Goal: Transaction & Acquisition: Purchase product/service

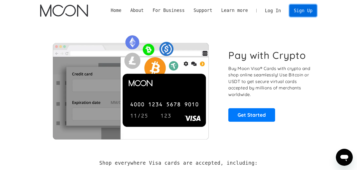
click at [298, 12] on link "Sign Up" at bounding box center [304, 10] width 28 height 12
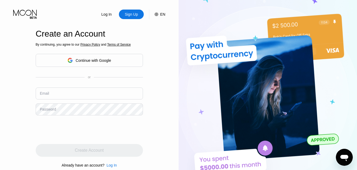
type input "[EMAIL_ADDRESS][DOMAIN_NAME]"
click at [116, 93] on input "[EMAIL_ADDRESS][DOMAIN_NAME]" at bounding box center [89, 93] width 107 height 12
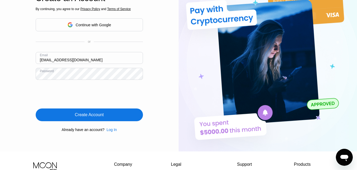
scroll to position [37, 0]
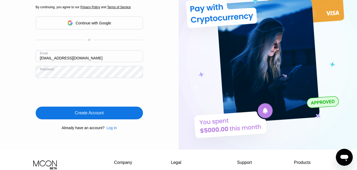
click at [111, 129] on div "Log In" at bounding box center [112, 127] width 10 height 4
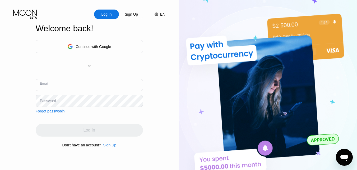
click at [81, 88] on input "text" at bounding box center [89, 85] width 107 height 12
type input "[EMAIL_ADDRESS][DOMAIN_NAME]"
click at [93, 87] on input "[EMAIL_ADDRESS][DOMAIN_NAME]" at bounding box center [89, 85] width 107 height 12
click at [52, 103] on div "Password" at bounding box center [48, 100] width 16 height 4
click at [51, 99] on div "Password" at bounding box center [48, 100] width 16 height 4
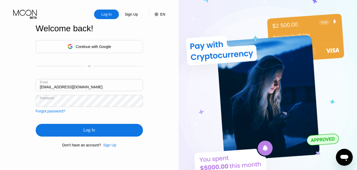
click at [48, 131] on div "Log In" at bounding box center [89, 130] width 107 height 13
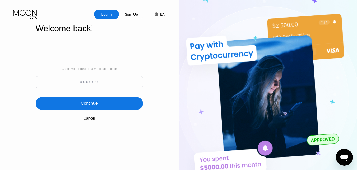
click at [74, 83] on input at bounding box center [89, 82] width 107 height 12
click at [97, 83] on input "70" at bounding box center [89, 82] width 107 height 12
type input "702634"
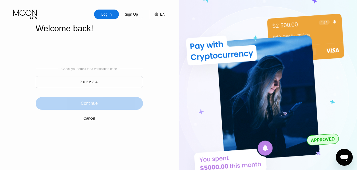
click at [88, 105] on div "Continue" at bounding box center [89, 103] width 17 height 5
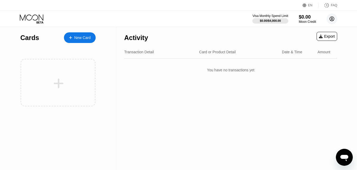
click at [331, 20] on icon at bounding box center [332, 18] width 3 height 3
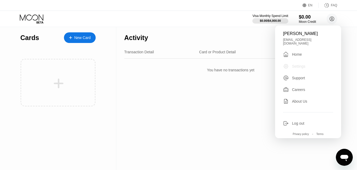
click at [299, 65] on div "Settings" at bounding box center [298, 66] width 13 height 4
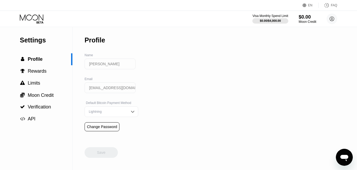
click at [303, 19] on div "$0.00" at bounding box center [308, 17] width 18 height 6
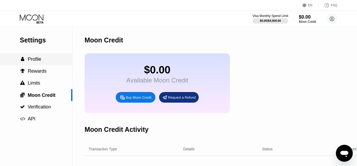
click at [33, 60] on span "Profile" at bounding box center [34, 58] width 13 height 5
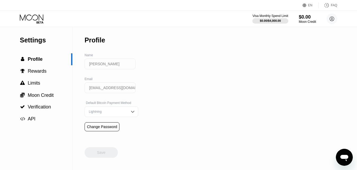
click at [130, 113] on img at bounding box center [132, 111] width 5 height 5
click at [107, 102] on div "On-Chain" at bounding box center [112, 101] width 48 height 4
click at [106, 157] on div "Save" at bounding box center [101, 152] width 33 height 11
click at [130, 113] on img at bounding box center [132, 111] width 5 height 5
click at [270, 20] on div "$0.00 / $4,000.00" at bounding box center [270, 20] width 21 height 3
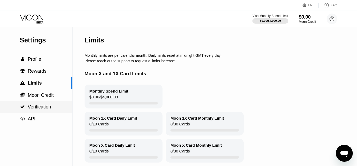
click at [43, 109] on span "Verification" at bounding box center [39, 106] width 23 height 5
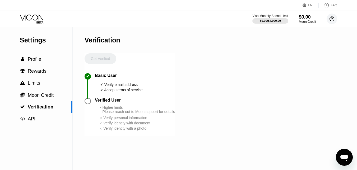
click at [330, 18] on icon at bounding box center [332, 19] width 4 height 4
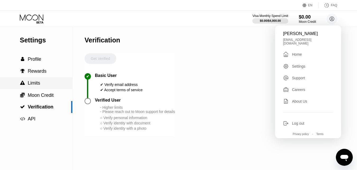
click at [35, 84] on span "Limits" at bounding box center [34, 82] width 12 height 5
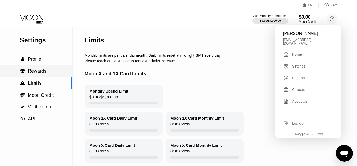
click at [40, 74] on span "Rewards" at bounding box center [37, 70] width 19 height 5
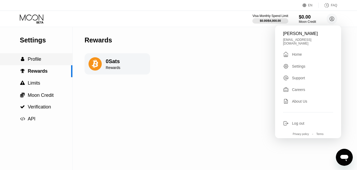
click at [34, 61] on span "Profile" at bounding box center [34, 58] width 13 height 5
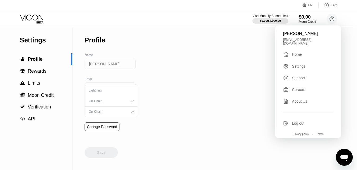
click at [297, 52] on div "Home" at bounding box center [297, 54] width 10 height 4
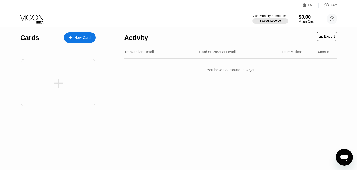
click at [306, 19] on div "$0.00" at bounding box center [308, 17] width 18 height 6
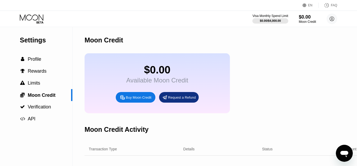
click at [136, 99] on div "Buy Moon Credit" at bounding box center [139, 97] width 26 height 4
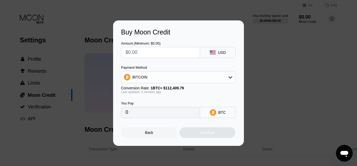
click at [151, 54] on input "text" at bounding box center [161, 52] width 70 height 11
type input "$50"
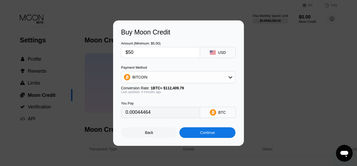
type input "0.00044464"
click at [151, 54] on input "$50" at bounding box center [161, 52] width 70 height 11
type input "$50"
click at [202, 134] on div "Continue" at bounding box center [207, 132] width 15 height 4
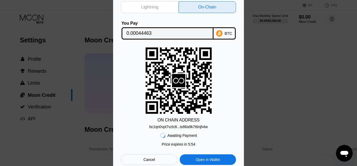
click at [148, 161] on div "Cancel" at bounding box center [150, 159] width 12 height 5
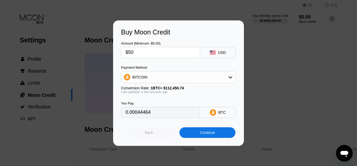
click at [151, 131] on div "Back" at bounding box center [149, 132] width 56 height 11
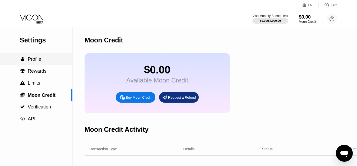
click at [30, 58] on span "Profile" at bounding box center [34, 58] width 13 height 5
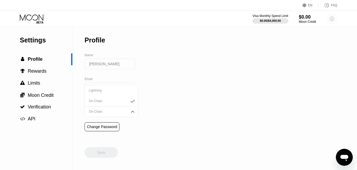
click at [333, 18] on icon at bounding box center [332, 18] width 3 height 3
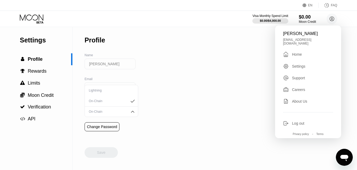
click at [301, 53] on div "Home" at bounding box center [297, 54] width 10 height 4
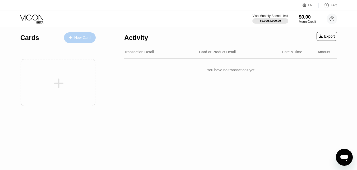
click at [86, 38] on div "New Card" at bounding box center [82, 37] width 16 height 4
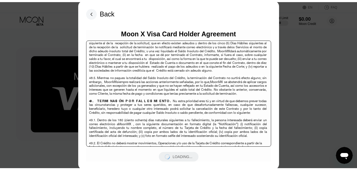
scroll to position [3435, 0]
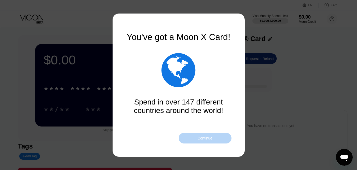
click at [214, 136] on div "Continue" at bounding box center [205, 138] width 53 height 11
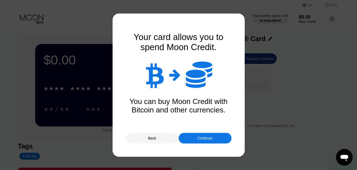
click at [214, 136] on div "Continue" at bounding box center [205, 138] width 53 height 11
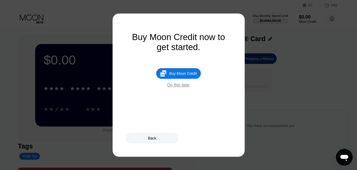
click at [187, 75] on div "Buy Moon Credit" at bounding box center [183, 73] width 28 height 4
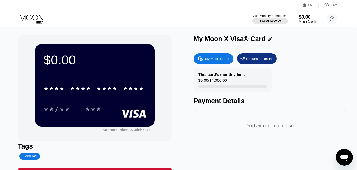
type input "0"
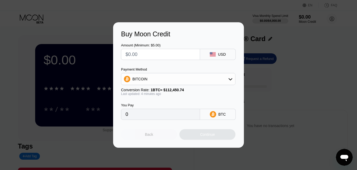
click at [151, 134] on div "Back" at bounding box center [149, 134] width 8 height 4
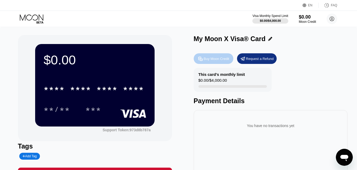
click at [219, 56] on div "Buy Moon Credit" at bounding box center [214, 58] width 40 height 11
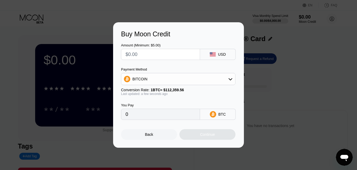
click at [274, 68] on div "Buy Moon Credit Amount (Minimum: $5.00) USD Payment Method BITCOIN Conversion R…" at bounding box center [178, 84] width 357 height 125
click at [220, 11] on div at bounding box center [180, 85] width 361 height 170
click at [142, 134] on div "Back" at bounding box center [149, 134] width 56 height 11
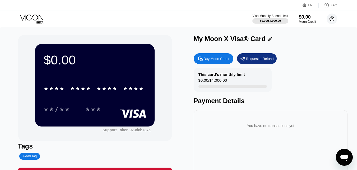
click at [331, 21] on icon at bounding box center [332, 19] width 4 height 4
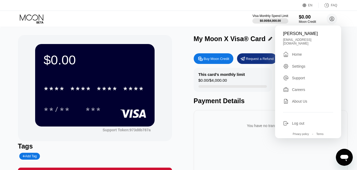
click at [304, 53] on div " Home" at bounding box center [308, 54] width 50 height 6
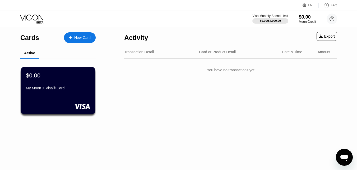
click at [79, 36] on div "New Card" at bounding box center [82, 37] width 16 height 4
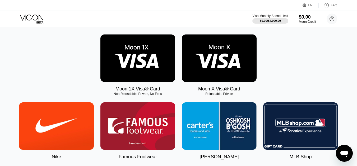
scroll to position [57, 0]
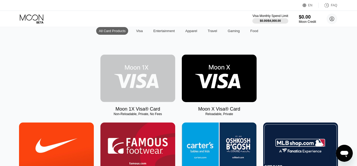
click at [136, 91] on img at bounding box center [138, 77] width 75 height 47
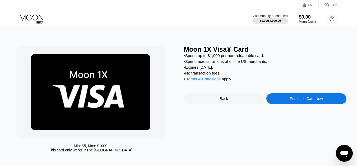
click at [278, 101] on div "Purchase Card Now" at bounding box center [307, 98] width 80 height 11
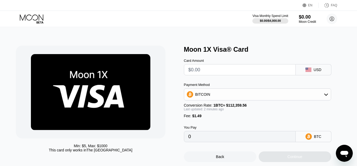
click at [275, 71] on input "text" at bounding box center [240, 69] width 103 height 11
type input "$50"
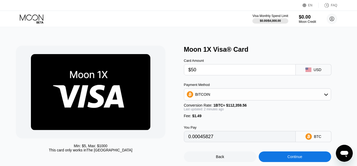
type input "0.00045827"
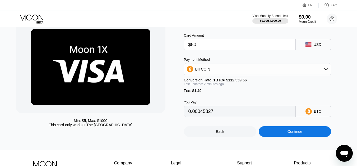
scroll to position [28, 0]
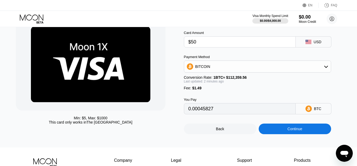
type input "$50"
click at [297, 131] on div "Continue" at bounding box center [295, 128] width 15 height 4
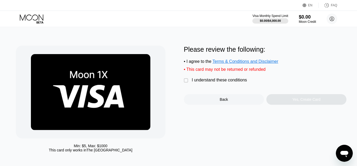
click at [187, 83] on div "" at bounding box center [186, 80] width 5 height 5
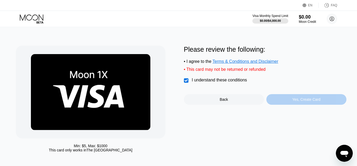
click at [294, 101] on div "Yes, Create Card" at bounding box center [307, 99] width 28 height 4
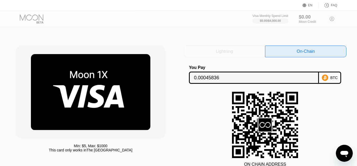
click at [248, 51] on div "Lightning" at bounding box center [224, 51] width 81 height 12
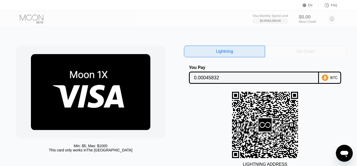
click at [312, 50] on div "On-Chain" at bounding box center [306, 51] width 18 height 5
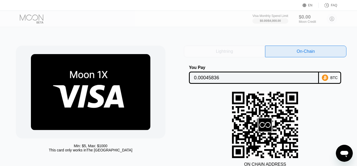
click at [233, 51] on div "Lightning" at bounding box center [224, 51] width 17 height 5
type input "0.00045832"
